Goal: Task Accomplishment & Management: Use online tool/utility

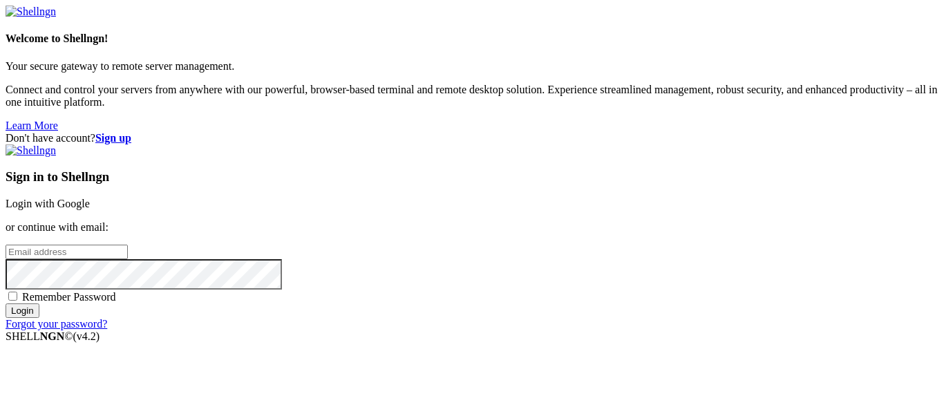
click at [90, 198] on link "Login with Google" at bounding box center [48, 204] width 84 height 12
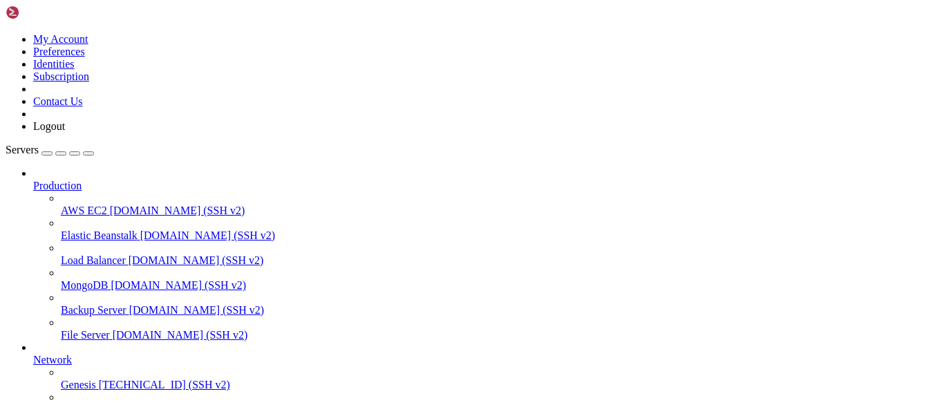
scroll to position [116, 0]
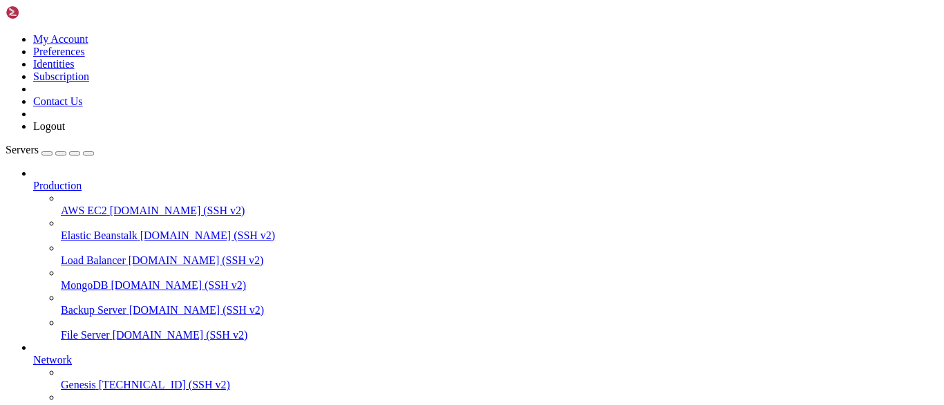
scroll to position [485, 0]
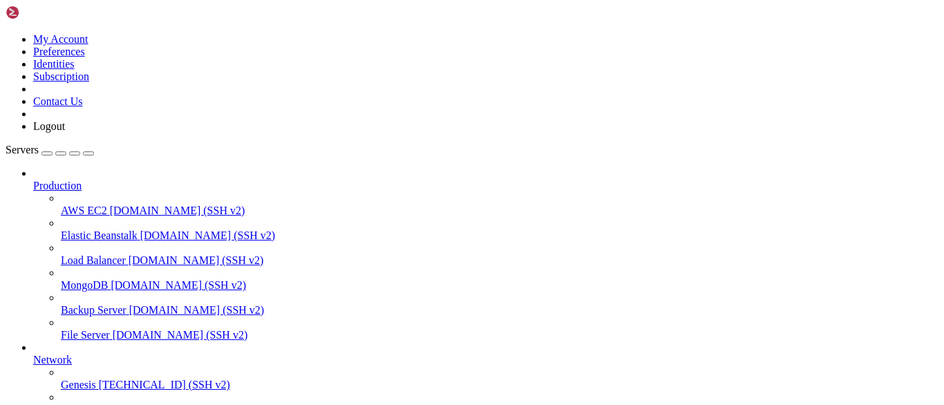
drag, startPoint x: 169, startPoint y: 1098, endPoint x: 132, endPoint y: 1113, distance: 39.4
